Goal: Transaction & Acquisition: Purchase product/service

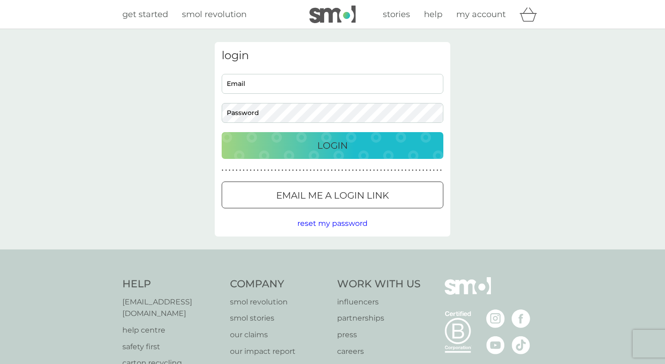
click at [302, 75] on input "Email" at bounding box center [333, 84] width 222 height 20
type input "[EMAIL_ADDRESS][DOMAIN_NAME]"
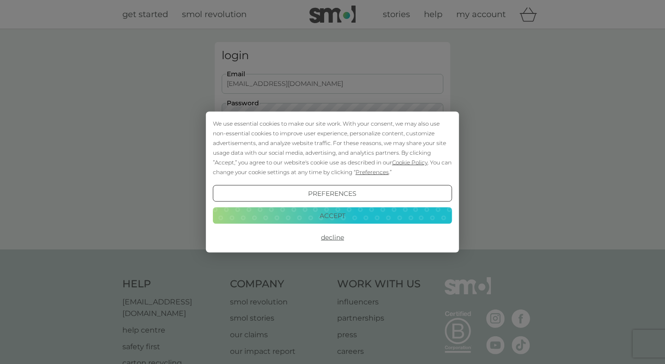
click at [328, 234] on button "Decline" at bounding box center [332, 237] width 239 height 17
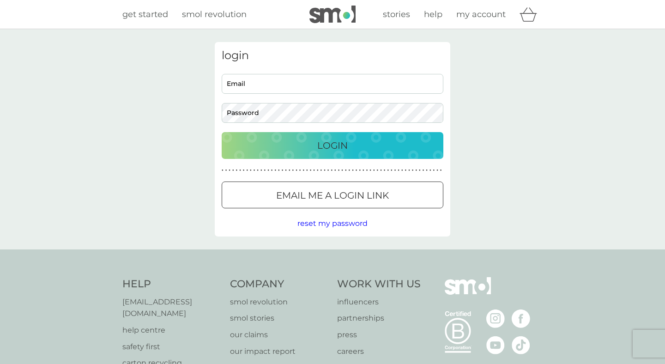
click at [258, 76] on input "Email" at bounding box center [333, 84] width 222 height 20
type input "[EMAIL_ADDRESS][DOMAIN_NAME]"
click at [222, 132] on button "Login" at bounding box center [333, 145] width 222 height 27
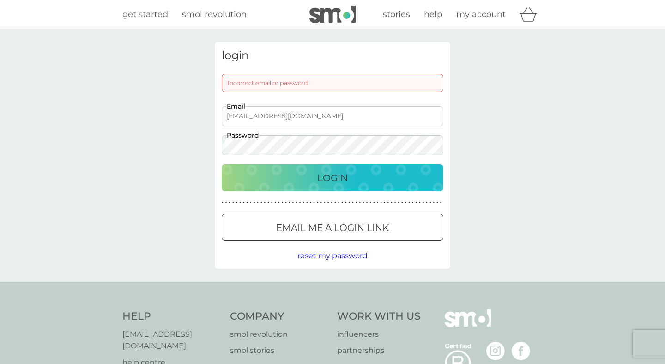
click at [195, 145] on div "login Incorrect email or password [EMAIL_ADDRESS][DOMAIN_NAME] Email Password L…" at bounding box center [332, 155] width 665 height 253
click at [222, 165] on button "Login" at bounding box center [333, 178] width 222 height 27
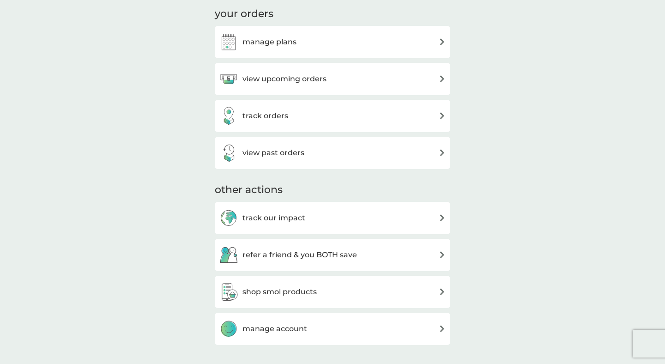
scroll to position [299, 0]
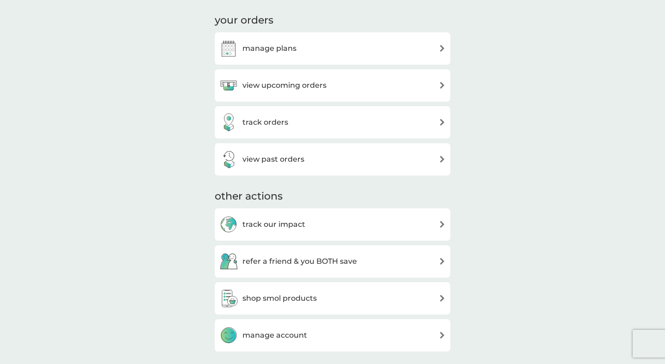
click at [371, 153] on div "view past orders" at bounding box center [333, 159] width 226 height 18
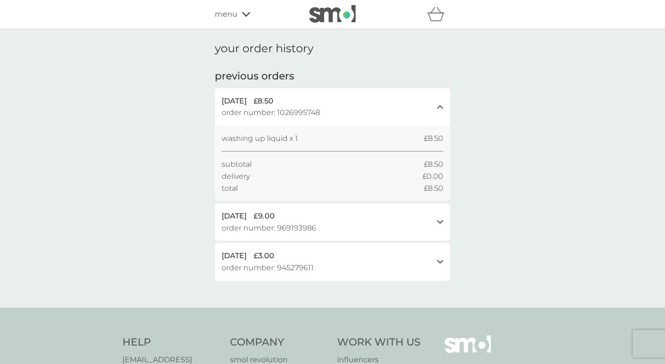
click at [329, 25] on div "refer a friend & you BOTH save smol impact smol shop your smol plans your upcom…" at bounding box center [332, 14] width 665 height 29
click at [328, 20] on img at bounding box center [333, 14] width 46 height 18
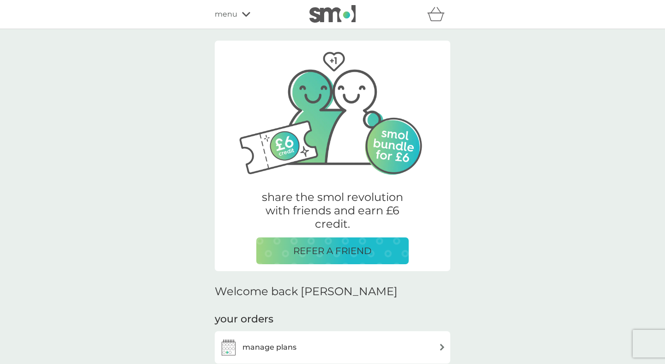
click at [232, 16] on span "menu" at bounding box center [226, 14] width 23 height 12
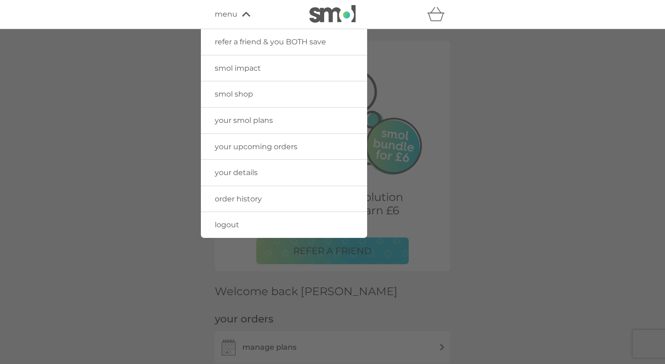
click at [253, 99] on link "smol shop" at bounding box center [284, 94] width 166 height 26
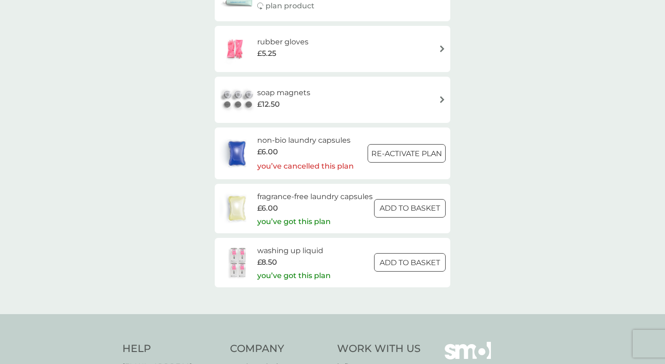
scroll to position [1291, 0]
click at [247, 217] on img at bounding box center [237, 208] width 35 height 32
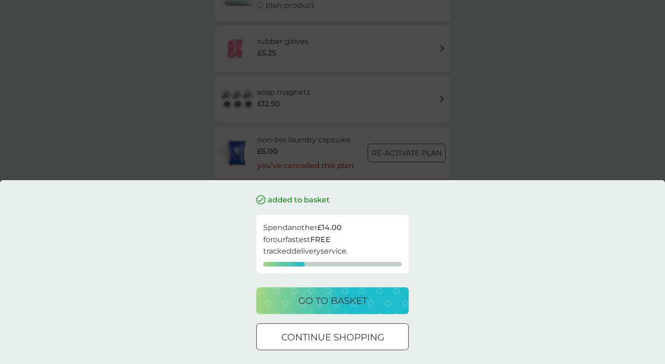
click at [332, 303] on p "go to basket" at bounding box center [333, 300] width 69 height 15
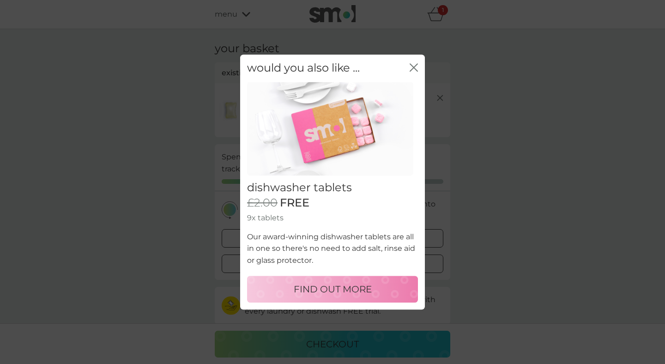
click at [414, 69] on icon "close" at bounding box center [414, 67] width 8 height 8
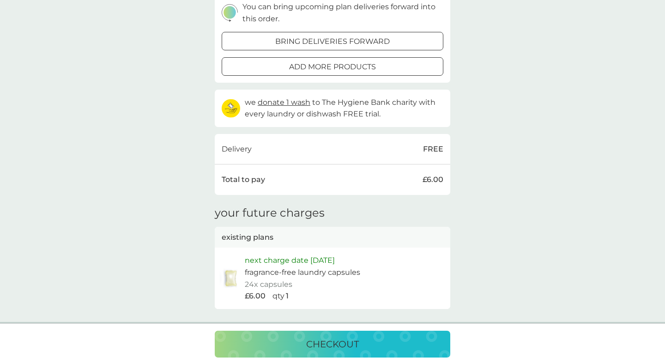
scroll to position [218, 0]
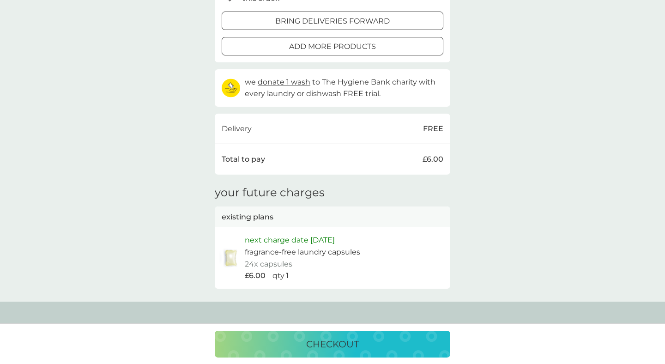
click at [301, 338] on div "checkout" at bounding box center [332, 344] width 217 height 15
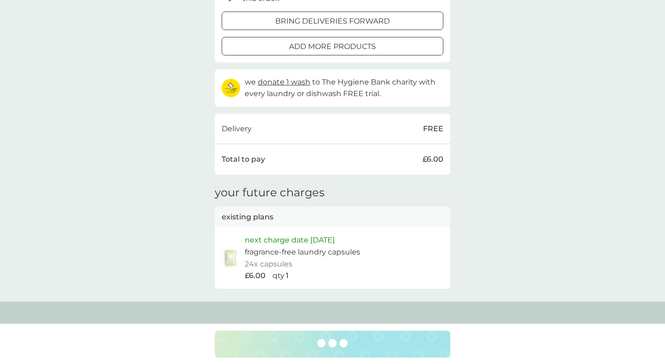
scroll to position [188, 0]
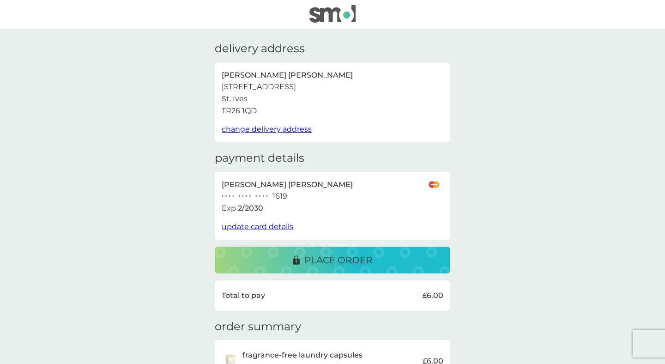
click at [305, 265] on p "place order" at bounding box center [339, 260] width 68 height 15
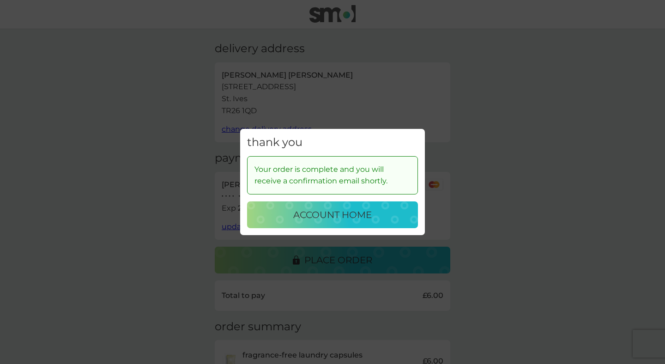
click at [323, 224] on button "account home" at bounding box center [332, 214] width 171 height 27
